Goal: Transaction & Acquisition: Purchase product/service

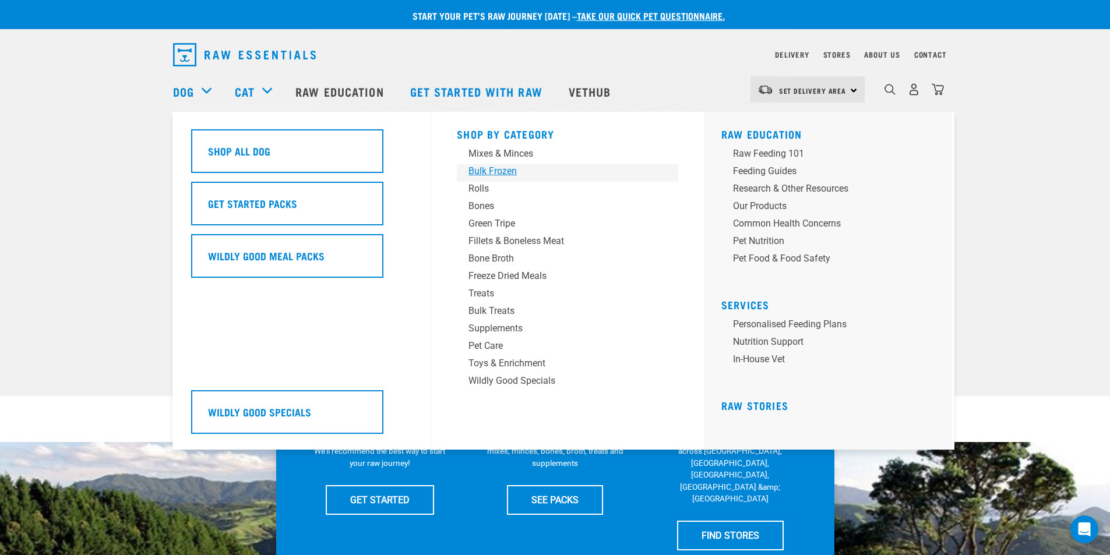
click at [488, 170] on div "Bulk Frozen" at bounding box center [560, 171] width 182 height 14
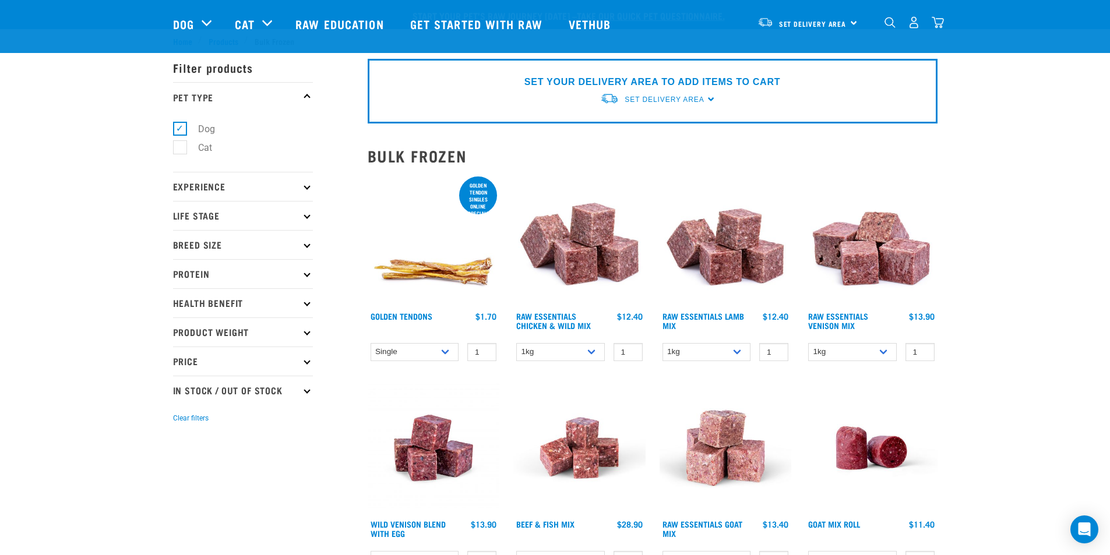
scroll to position [78, 0]
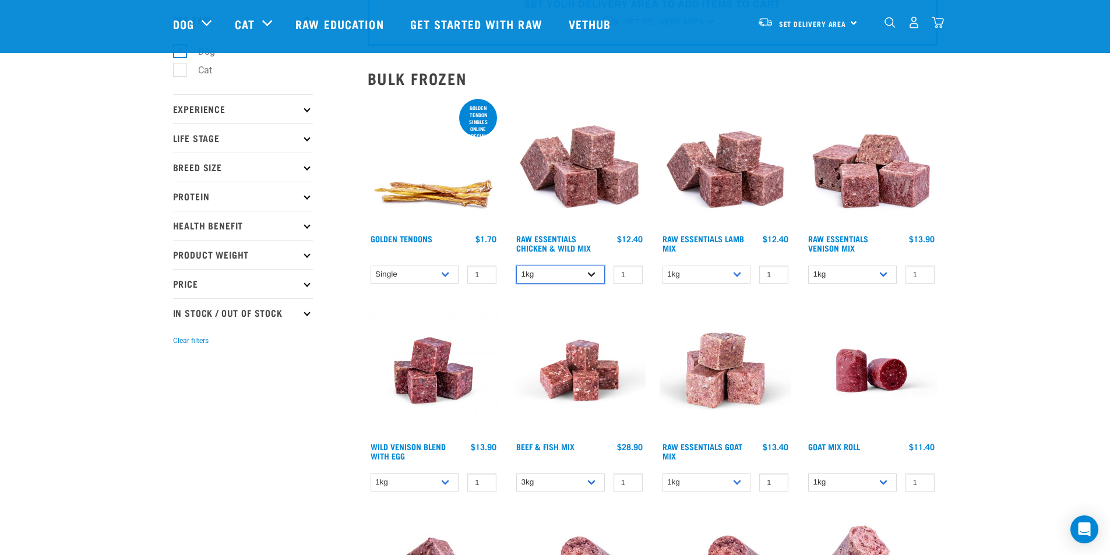
click at [574, 269] on select "1kg 3kg Bulk (10kg)" at bounding box center [560, 275] width 89 height 18
click at [516, 266] on select "1kg 3kg Bulk (10kg)" at bounding box center [560, 275] width 89 height 18
drag, startPoint x: 580, startPoint y: 273, endPoint x: 578, endPoint y: 280, distance: 7.2
click at [580, 273] on select "1kg 3kg Bulk (10kg)" at bounding box center [560, 275] width 89 height 18
click at [516, 266] on select "1kg 3kg Bulk (10kg)" at bounding box center [560, 275] width 89 height 18
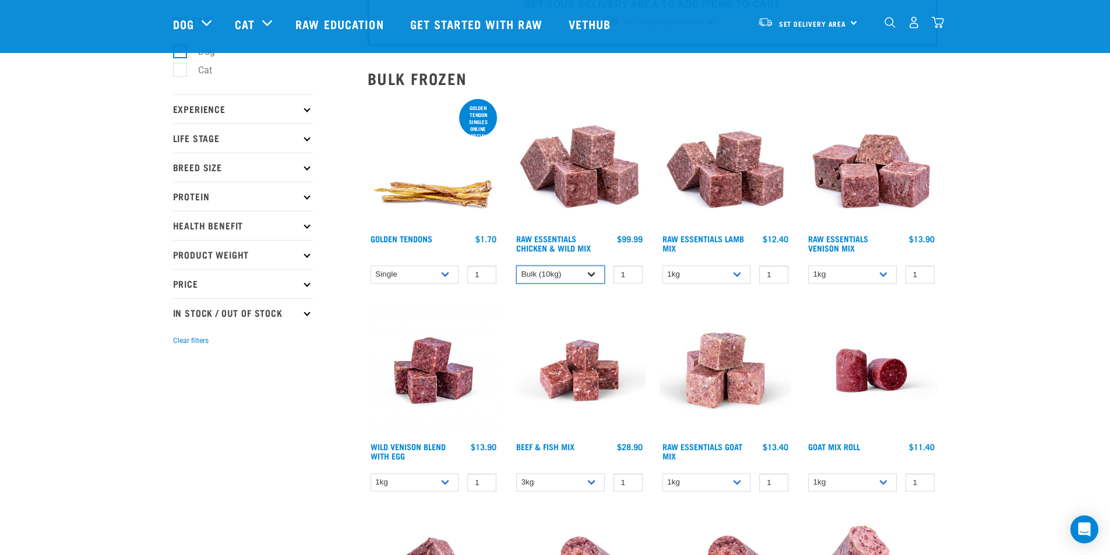
click at [573, 275] on select "1kg 3kg Bulk (10kg)" at bounding box center [560, 275] width 89 height 18
click at [516, 266] on select "1kg 3kg Bulk (10kg)" at bounding box center [560, 275] width 89 height 18
click at [587, 276] on select "1kg 3kg Bulk (10kg)" at bounding box center [560, 275] width 89 height 18
click at [516, 266] on select "1kg 3kg Bulk (10kg)" at bounding box center [560, 275] width 89 height 18
click at [562, 273] on select "1kg 3kg Bulk (10kg)" at bounding box center [560, 275] width 89 height 18
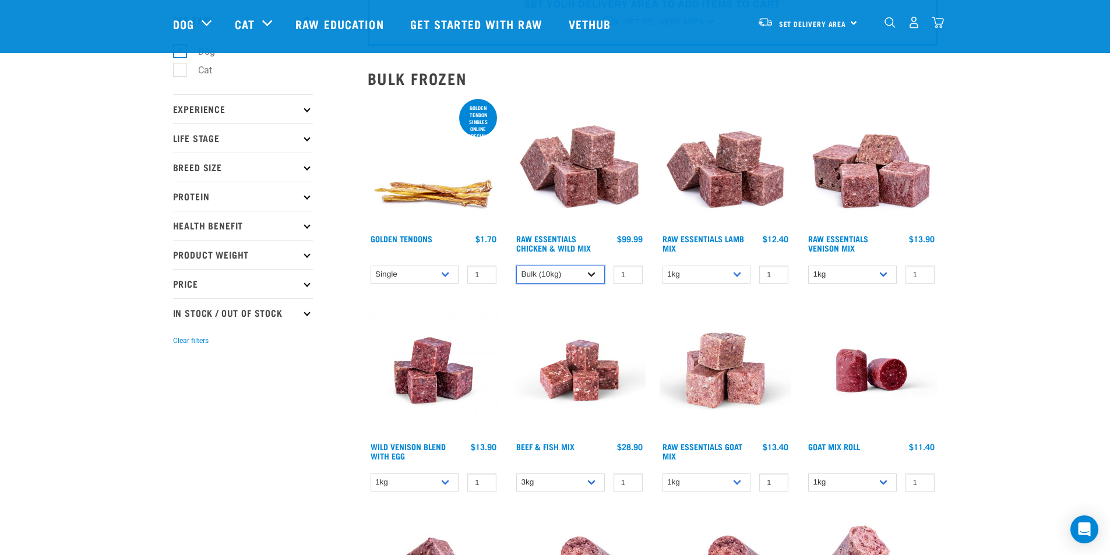
click at [516, 266] on select "1kg 3kg Bulk (10kg)" at bounding box center [560, 275] width 89 height 18
click at [577, 277] on select "1kg 3kg Bulk (10kg)" at bounding box center [560, 275] width 89 height 18
select select "709"
click at [516, 266] on select "1kg 3kg Bulk (10kg)" at bounding box center [560, 275] width 89 height 18
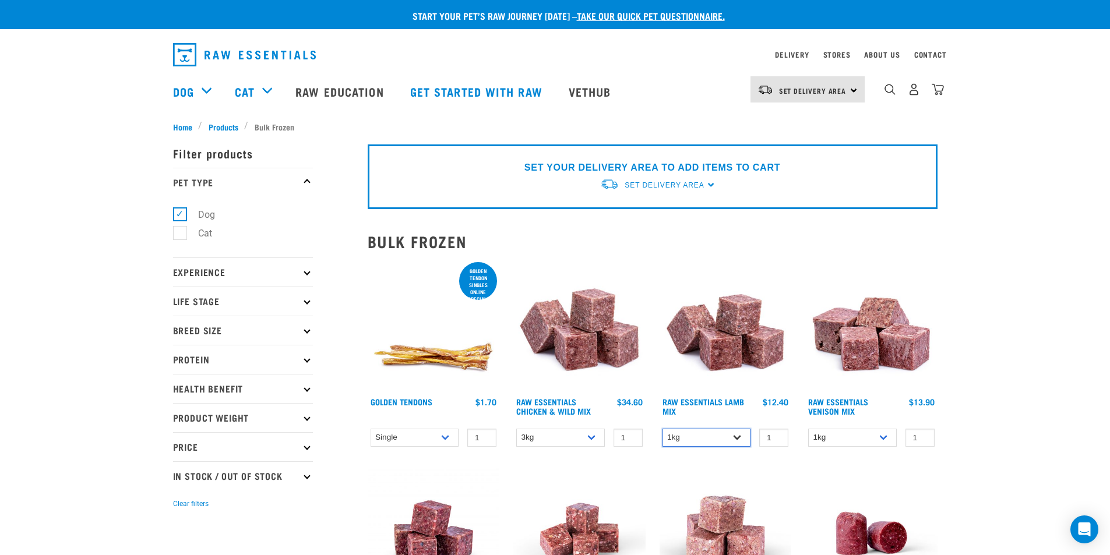
click at [702, 435] on select "1kg 3kg Bulk (10kg)" at bounding box center [707, 438] width 89 height 18
click at [647, 418] on div "Raw Essentials Chicken & Wild Mix 1 0 100 0 100 0 100 0" at bounding box center [579, 357] width 146 height 208
click at [836, 441] on select "1kg 3kg Bulk (20kg)" at bounding box center [852, 438] width 89 height 18
select select "732"
click at [808, 429] on select "1kg 3kg Bulk (20kg)" at bounding box center [852, 438] width 89 height 18
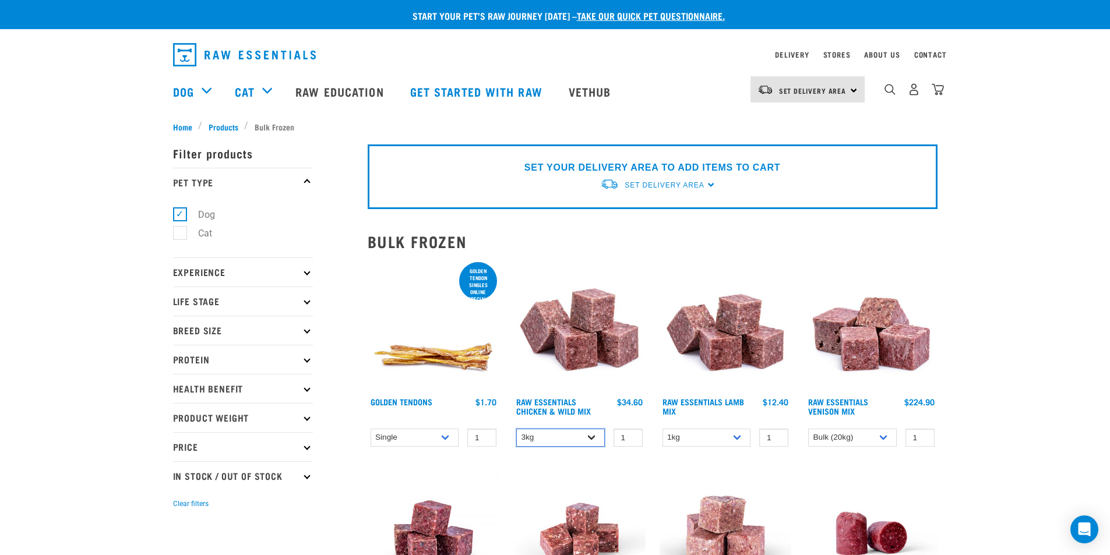
click at [583, 429] on select "1kg 3kg Bulk (10kg)" at bounding box center [560, 438] width 89 height 18
select select "14881"
click at [516, 429] on select "1kg 3kg Bulk (10kg)" at bounding box center [560, 438] width 89 height 18
click at [889, 434] on select "1kg 3kg Bulk (20kg)" at bounding box center [852, 438] width 89 height 18
click at [729, 441] on select "1kg 3kg Bulk (10kg)" at bounding box center [707, 438] width 89 height 18
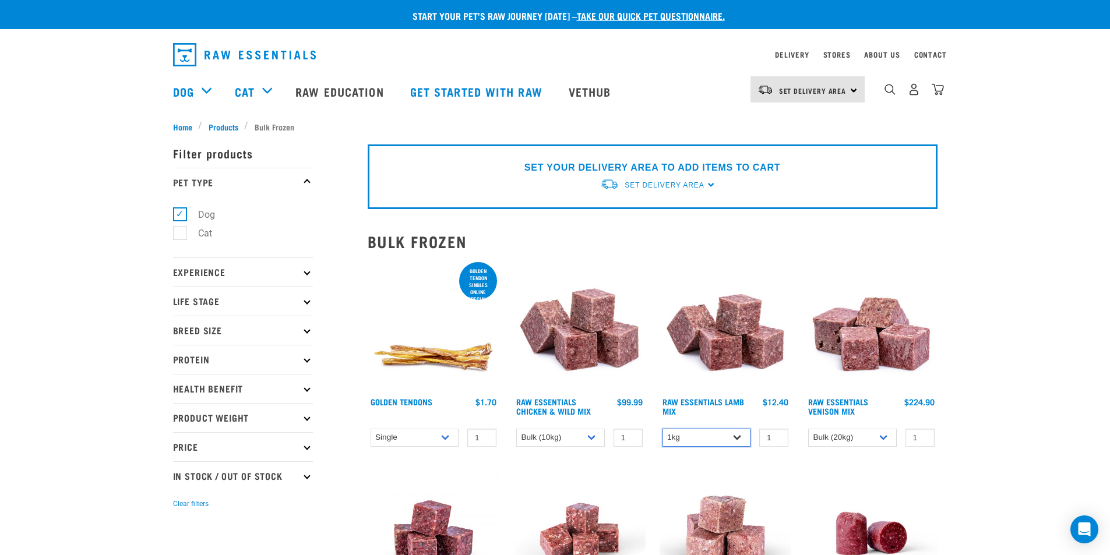
select select "758"
click at [663, 429] on select "1kg 3kg Bulk (10kg)" at bounding box center [707, 438] width 89 height 18
click at [594, 440] on select "1kg 3kg Bulk (10kg)" at bounding box center [560, 438] width 89 height 18
select select "708"
click at [516, 429] on select "1kg 3kg Bulk (10kg)" at bounding box center [560, 438] width 89 height 18
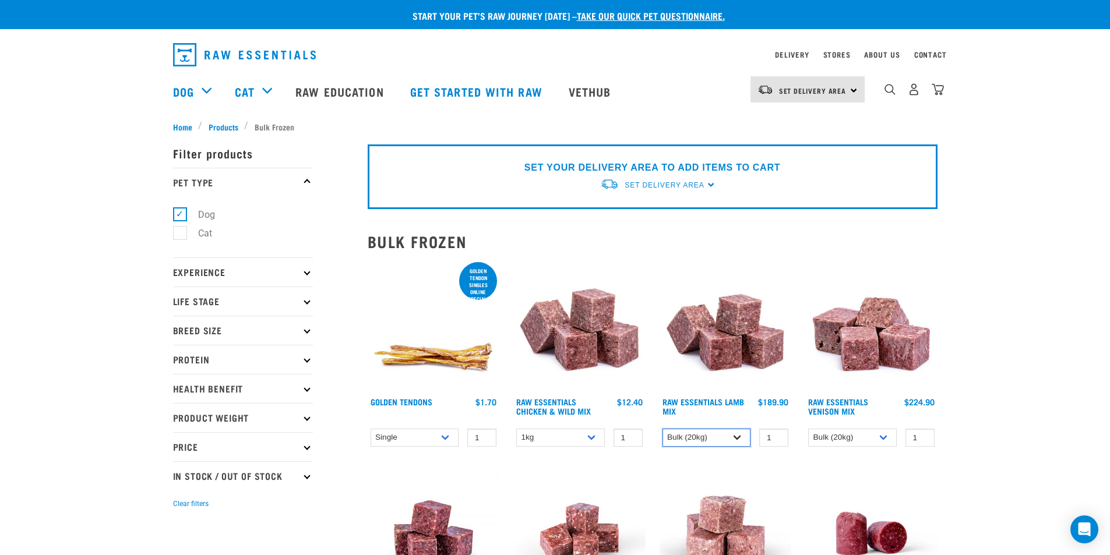
click at [728, 440] on select "1kg 3kg Bulk (10kg)" at bounding box center [707, 438] width 89 height 18
click at [663, 429] on select "1kg 3kg Bulk (10kg)" at bounding box center [707, 438] width 89 height 18
click at [717, 445] on select "1kg 3kg Bulk (10kg)" at bounding box center [707, 438] width 89 height 18
select select "341961"
click at [663, 429] on select "1kg 3kg Bulk (10kg)" at bounding box center [707, 438] width 89 height 18
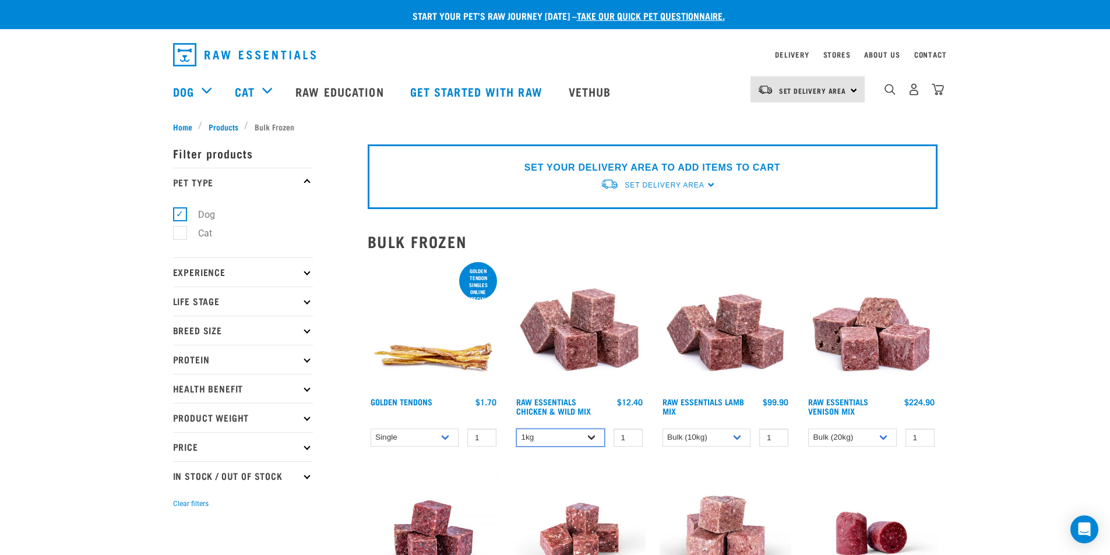
click at [571, 433] on select "1kg 3kg Bulk (10kg)" at bounding box center [560, 438] width 89 height 18
select select "14881"
click at [516, 429] on select "1kg 3kg Bulk (10kg)" at bounding box center [560, 438] width 89 height 18
click at [709, 441] on select "1kg 3kg Bulk (10kg)" at bounding box center [707, 438] width 89 height 18
select select "758"
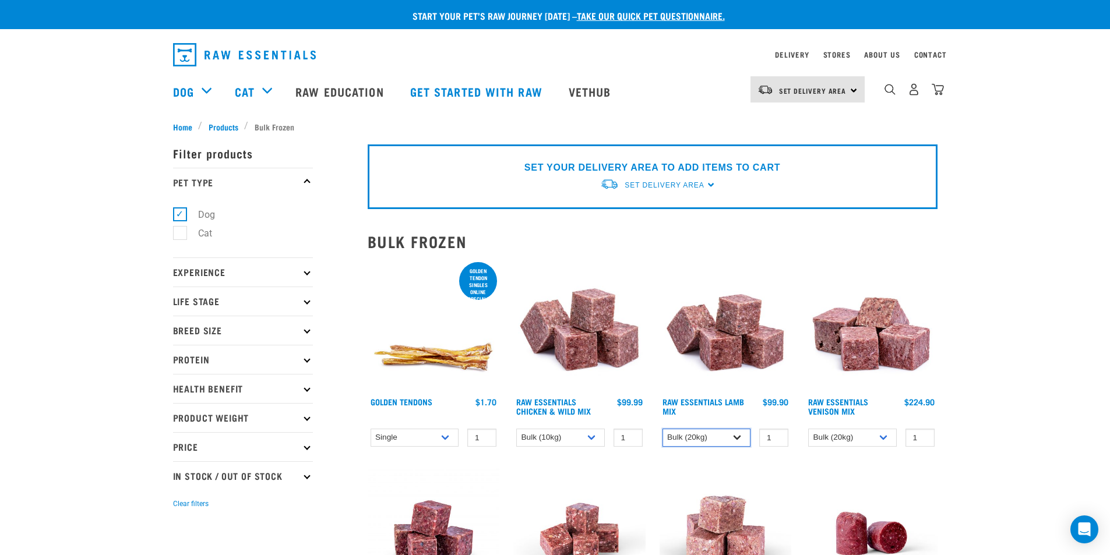
click at [663, 429] on select "1kg 3kg Bulk (10kg)" at bounding box center [707, 438] width 89 height 18
click at [839, 439] on select "1kg 3kg Bulk (20kg)" at bounding box center [852, 438] width 89 height 18
click at [665, 291] on img at bounding box center [726, 326] width 132 height 132
select select "14881"
select select "758"
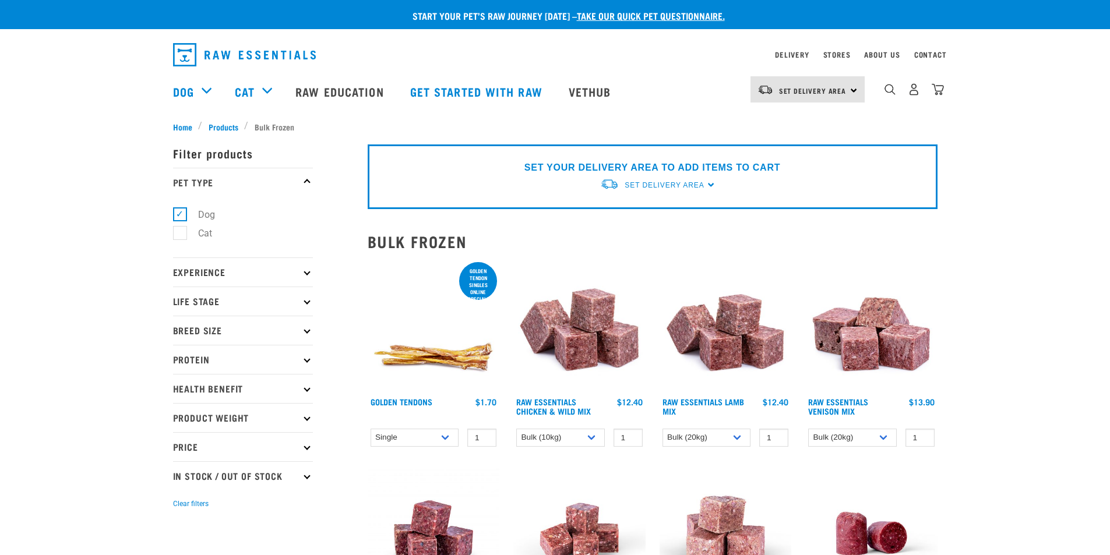
select select "732"
click at [580, 434] on select "1kg 3kg Bulk (10kg)" at bounding box center [560, 438] width 89 height 18
click at [516, 429] on select "1kg 3kg Bulk (10kg)" at bounding box center [560, 438] width 89 height 18
click at [579, 441] on select "1kg 3kg Bulk (10kg)" at bounding box center [560, 438] width 89 height 18
click at [516, 429] on select "1kg 3kg Bulk (10kg)" at bounding box center [560, 438] width 89 height 18
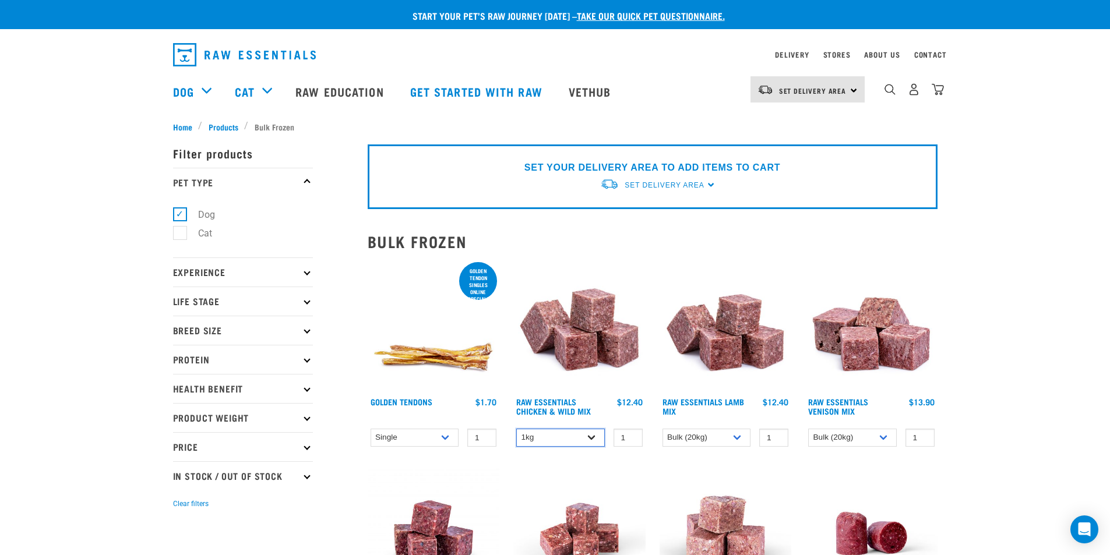
click at [584, 440] on select "1kg 3kg Bulk (10kg)" at bounding box center [560, 438] width 89 height 18
click at [516, 429] on select "1kg 3kg Bulk (10kg)" at bounding box center [560, 438] width 89 height 18
click at [589, 439] on select "1kg 3kg Bulk (10kg)" at bounding box center [560, 438] width 89 height 18
select select "14881"
click at [516, 429] on select "1kg 3kg Bulk (10kg)" at bounding box center [560, 438] width 89 height 18
